Goal: Task Accomplishment & Management: Manage account settings

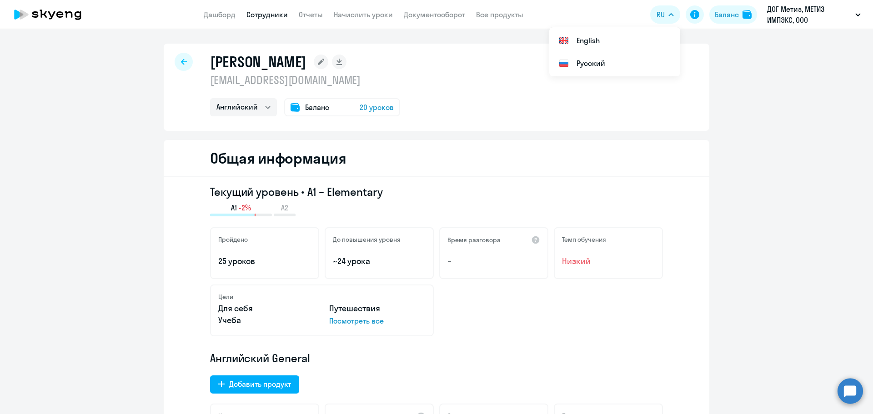
select select "english"
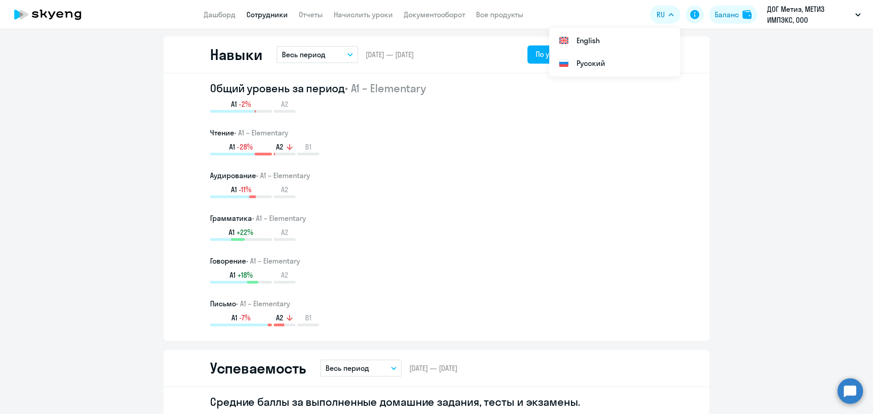
click at [65, 8] on icon at bounding box center [48, 14] width 80 height 23
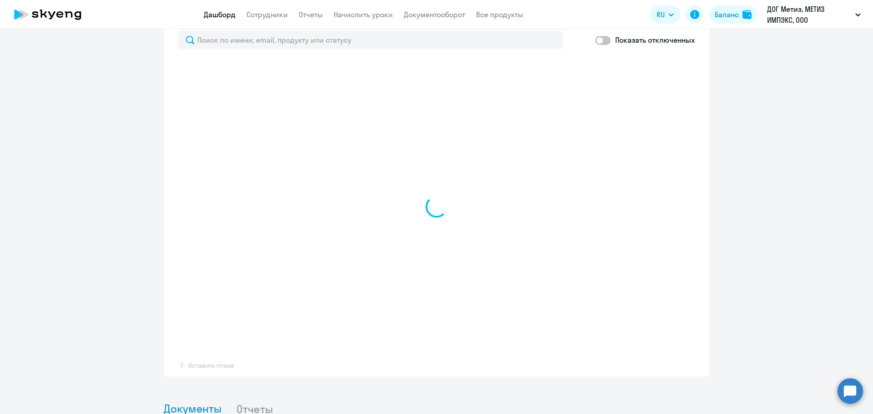
scroll to position [564, 0]
select select "30"
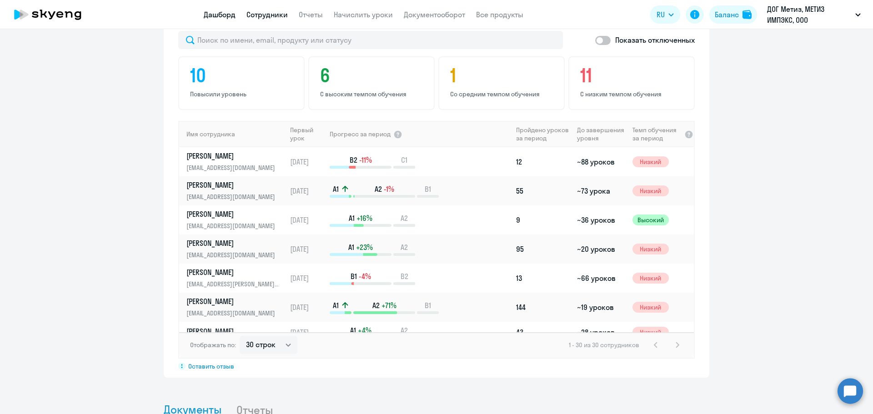
click at [259, 17] on link "Сотрудники" at bounding box center [266, 14] width 41 height 9
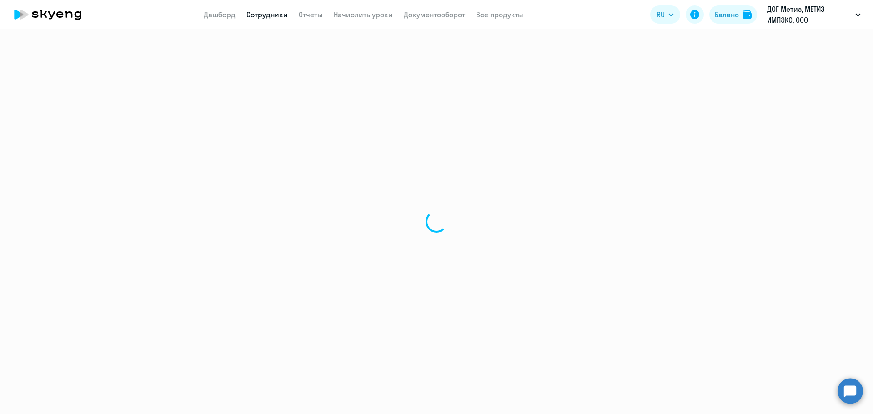
select select "30"
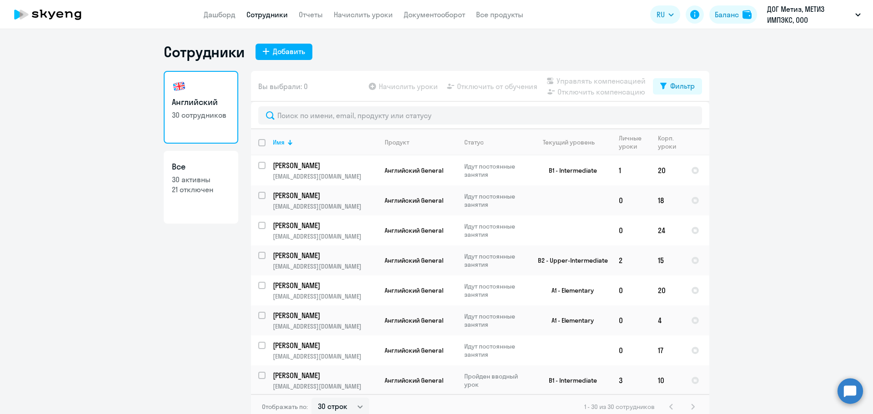
click at [323, 10] on nav "Дашборд Сотрудники Отчеты Начислить уроки Документооборот Все продукты" at bounding box center [364, 14] width 320 height 11
click at [313, 15] on link "Отчеты" at bounding box center [311, 14] width 24 height 9
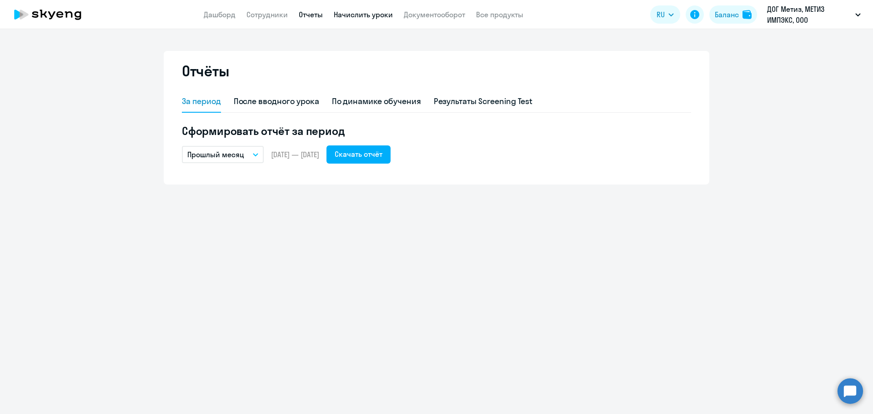
click at [365, 18] on link "Начислить уроки" at bounding box center [363, 14] width 59 height 9
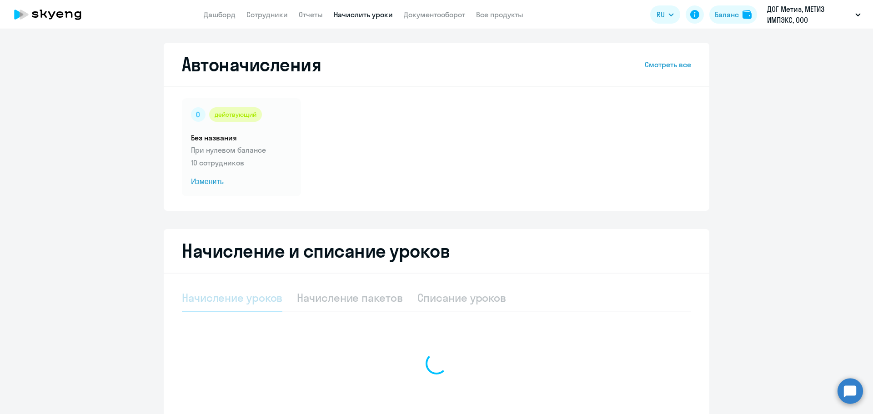
select select "10"
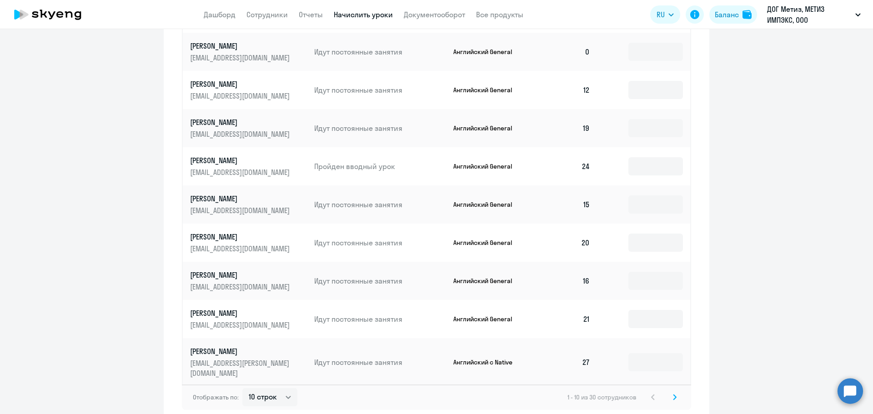
scroll to position [480, 0]
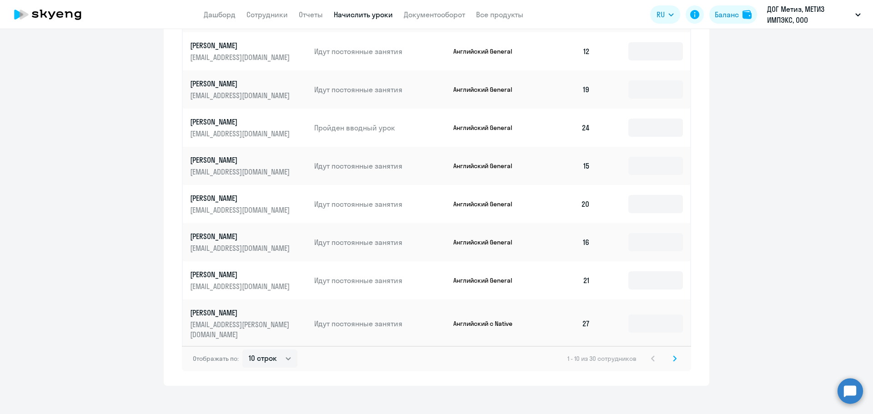
click at [669, 353] on svg-icon at bounding box center [674, 358] width 11 height 11
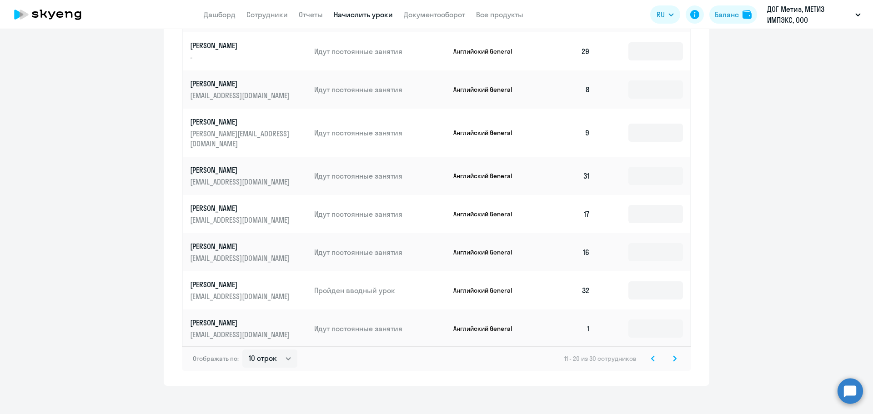
click at [669, 356] on div "Отображать по: 10 строк 30 строк 50 строк 11 - 20 из 30 сотрудников" at bounding box center [436, 358] width 509 height 25
click at [670, 355] on svg-icon at bounding box center [674, 358] width 11 height 11
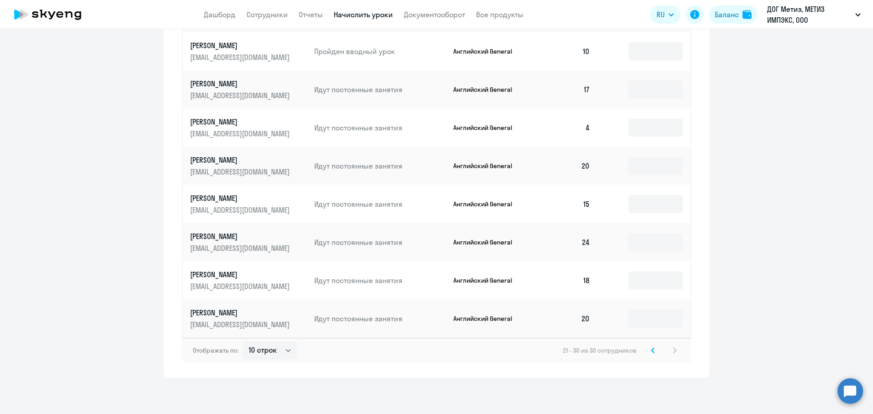
click at [653, 346] on svg-icon at bounding box center [652, 350] width 11 height 11
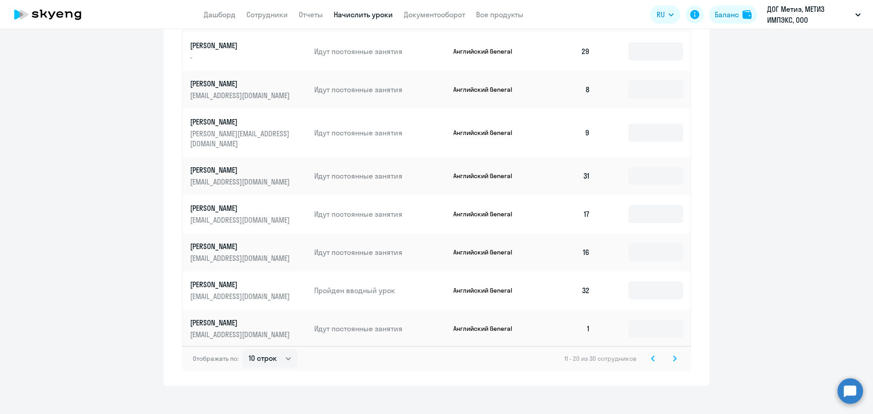
click at [651, 355] on icon at bounding box center [653, 358] width 4 height 6
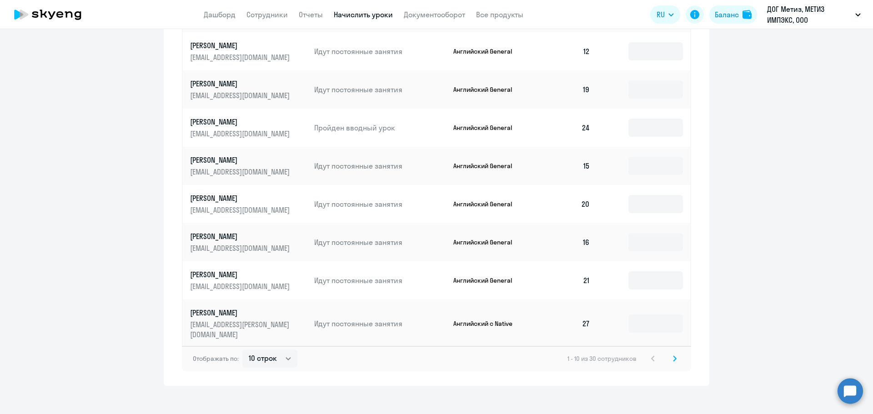
click at [856, 387] on circle at bounding box center [849, 390] width 25 height 25
